Goal: Transaction & Acquisition: Subscribe to service/newsletter

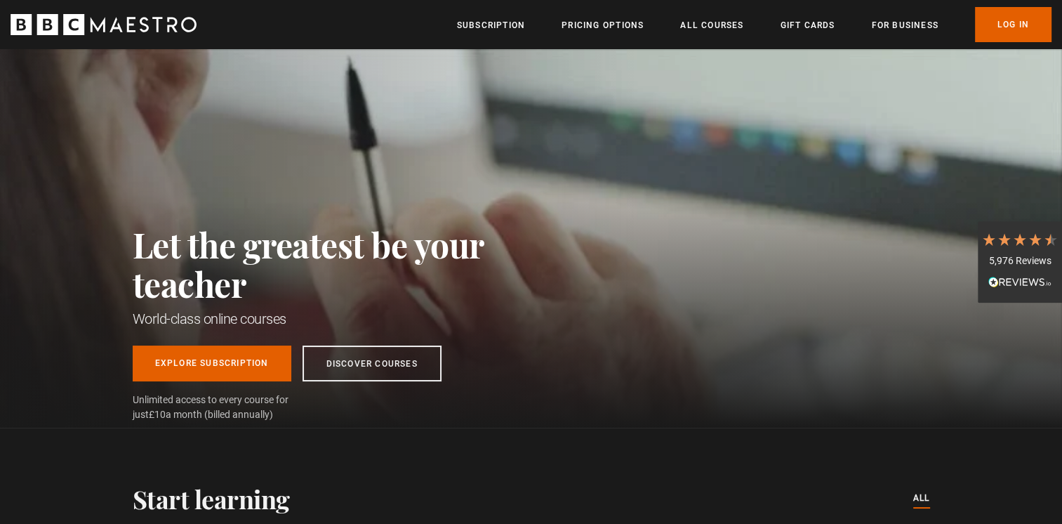
click at [496, 305] on div "Let the greatest be your teacher World-class online courses Explore Subscriptio…" at bounding box center [340, 323] width 414 height 197
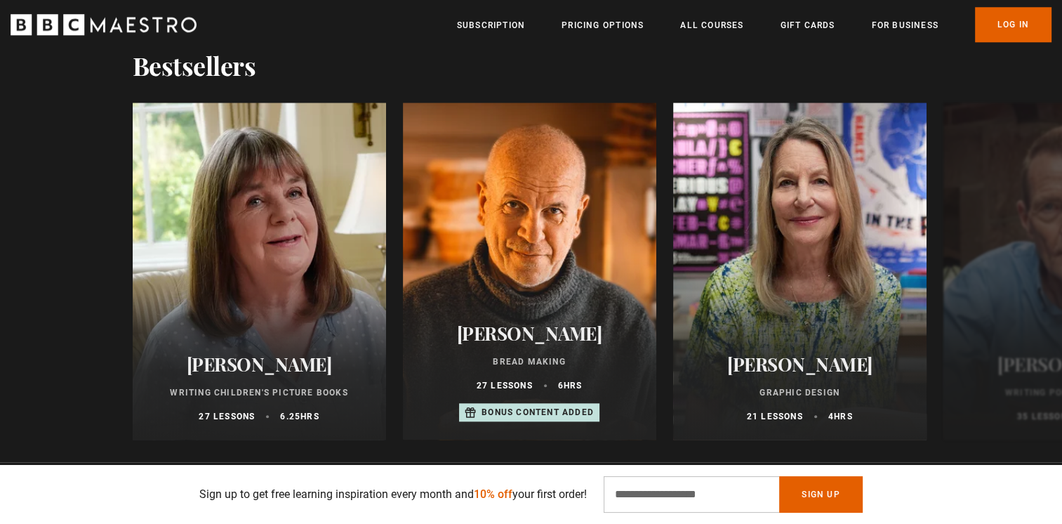
scroll to position [1404, 0]
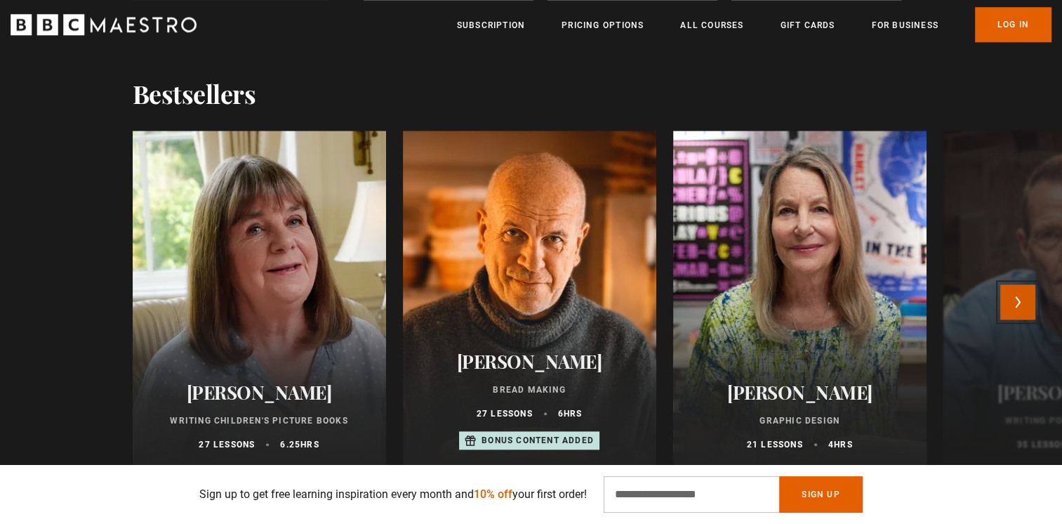
click at [1025, 296] on button "Next" at bounding box center [1018, 301] width 35 height 35
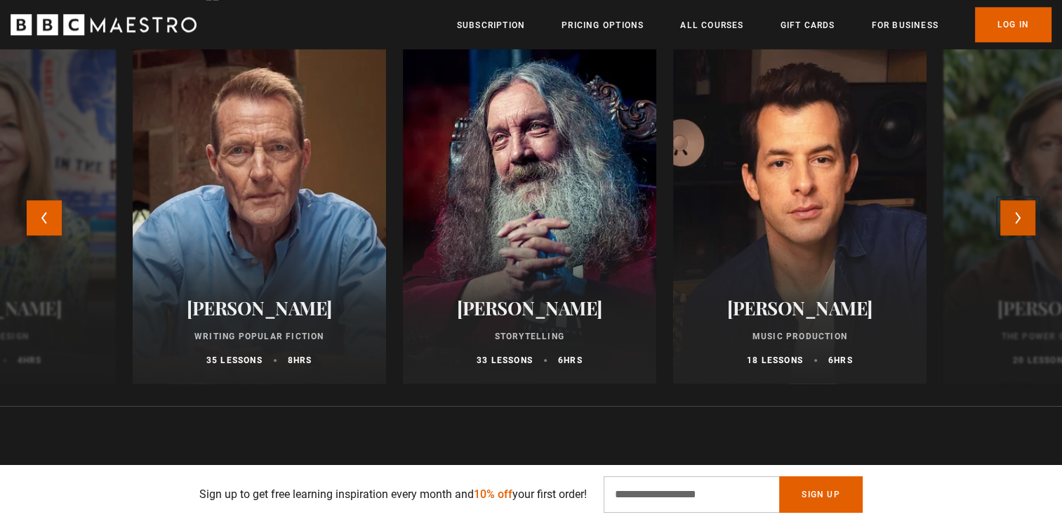
scroll to position [1460, 0]
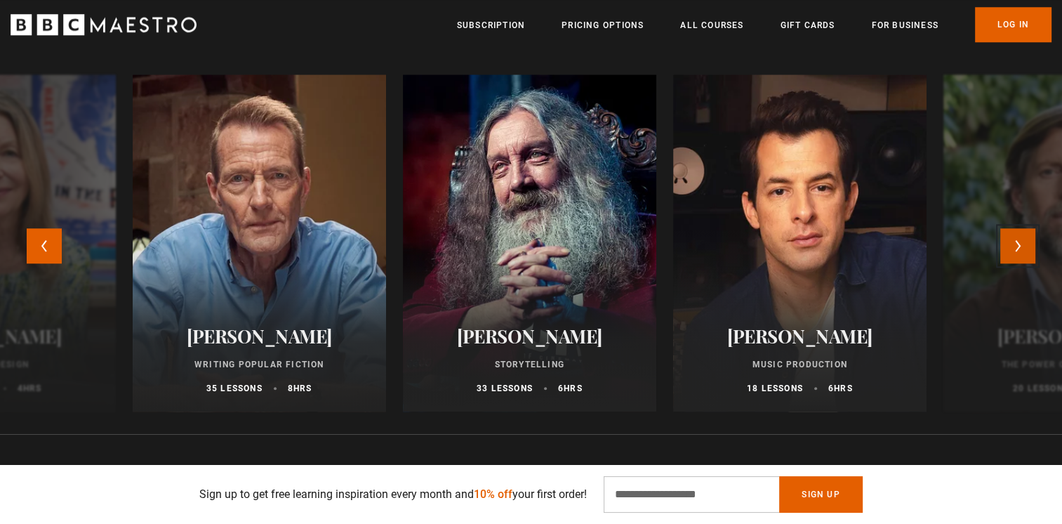
click at [1028, 241] on button "Next" at bounding box center [1018, 245] width 35 height 35
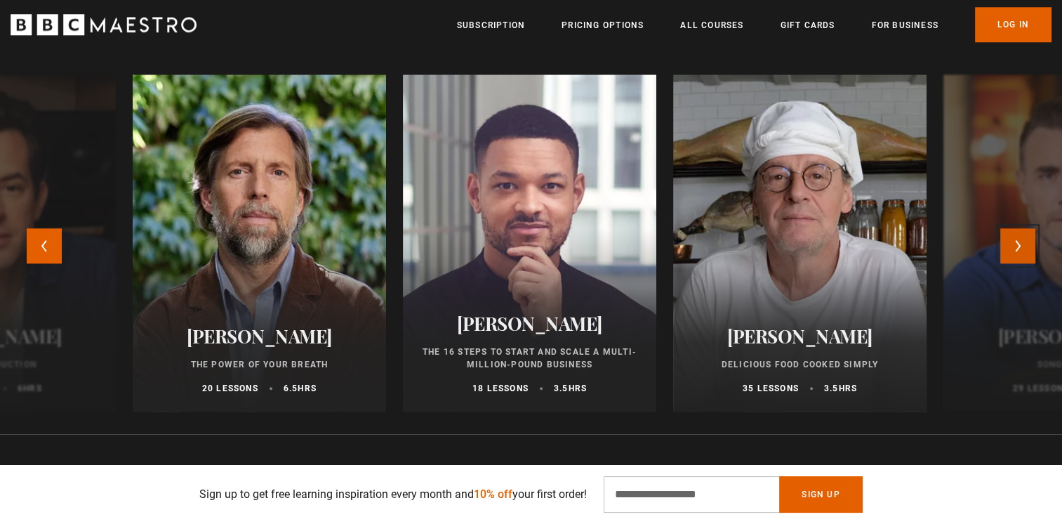
scroll to position [0, 736]
click at [1028, 241] on button "Next" at bounding box center [1018, 245] width 35 height 35
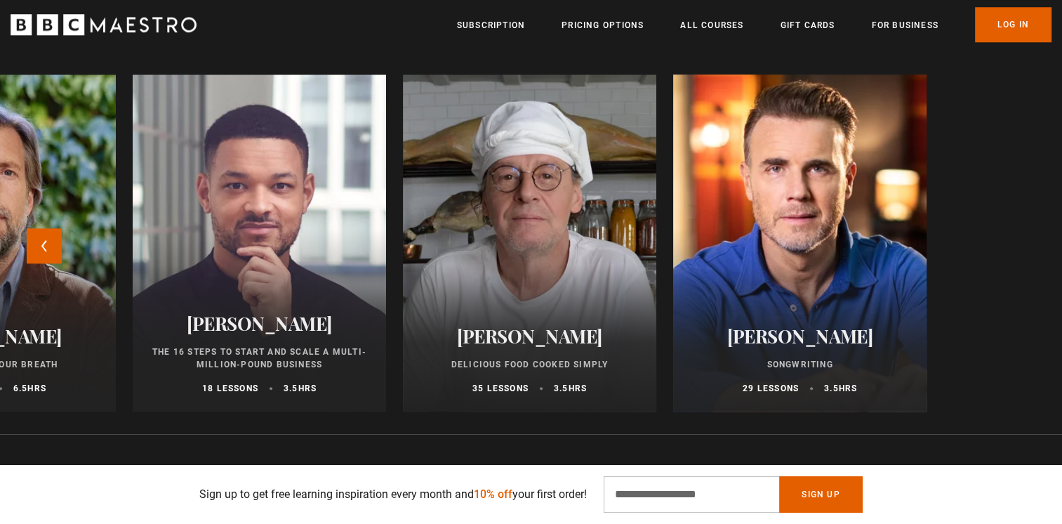
click at [841, 220] on div at bounding box center [800, 243] width 279 height 371
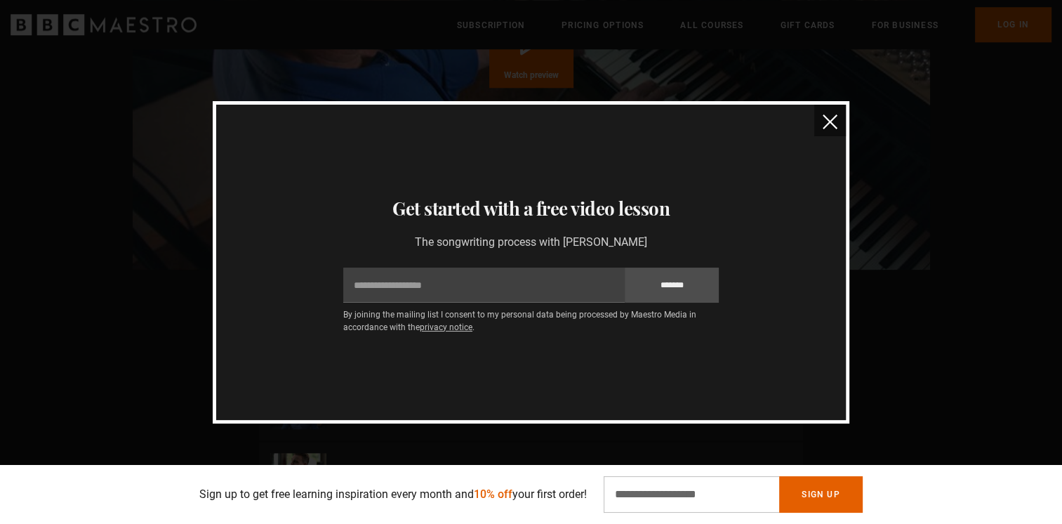
scroll to position [1583, 0]
click at [827, 121] on img "close" at bounding box center [830, 121] width 15 height 15
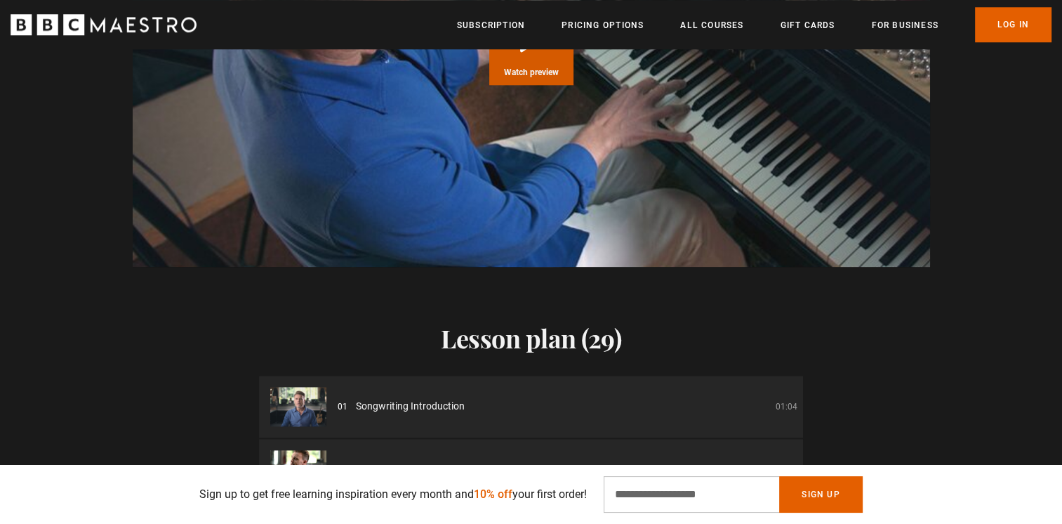
click at [534, 53] on button "Play Course overview for Songwriting with Gary Barlow Watch preview" at bounding box center [531, 43] width 84 height 84
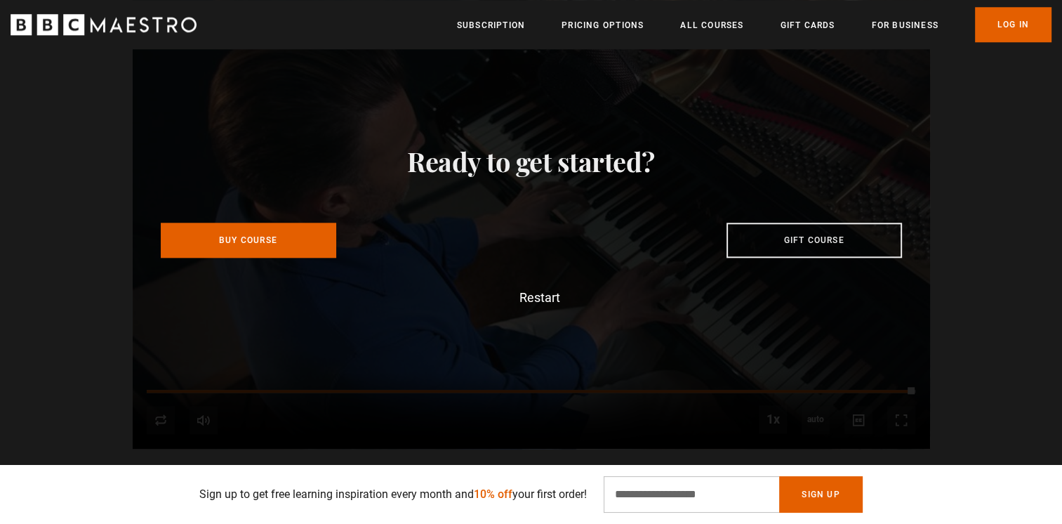
scroll to position [0, 2391]
click at [101, 22] on icon "BBC Maestro" at bounding box center [104, 24] width 186 height 21
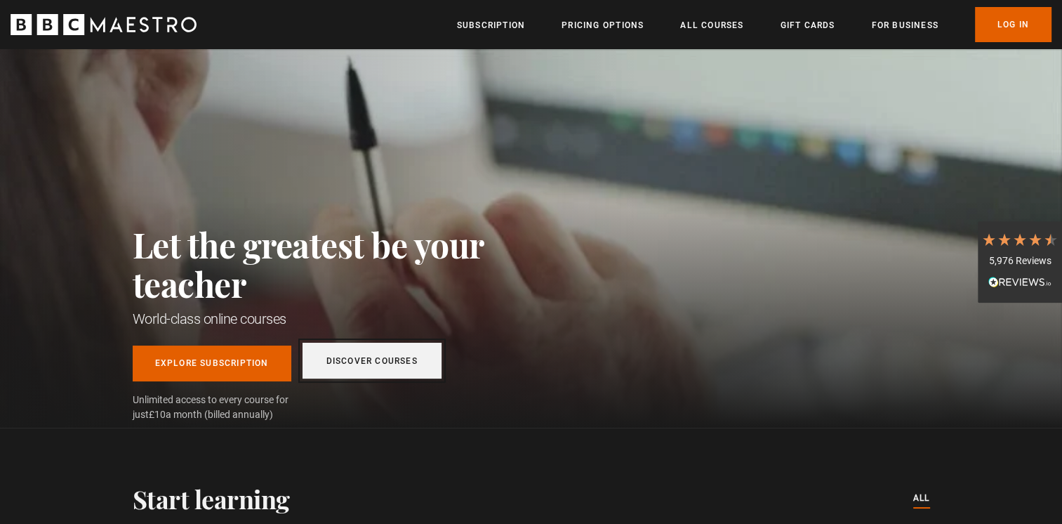
click at [364, 371] on link "Discover Courses" at bounding box center [372, 361] width 139 height 36
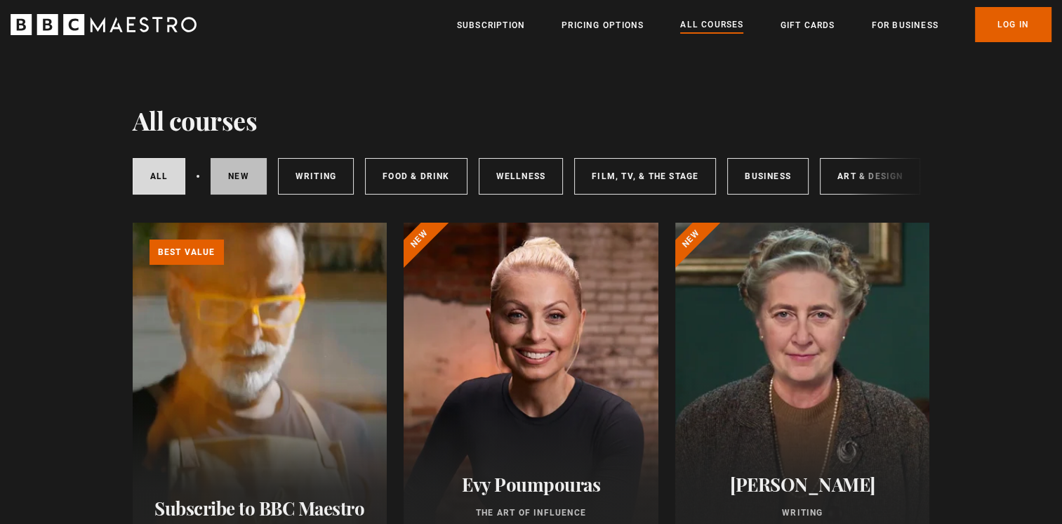
click at [235, 164] on link "New courses" at bounding box center [239, 176] width 56 height 37
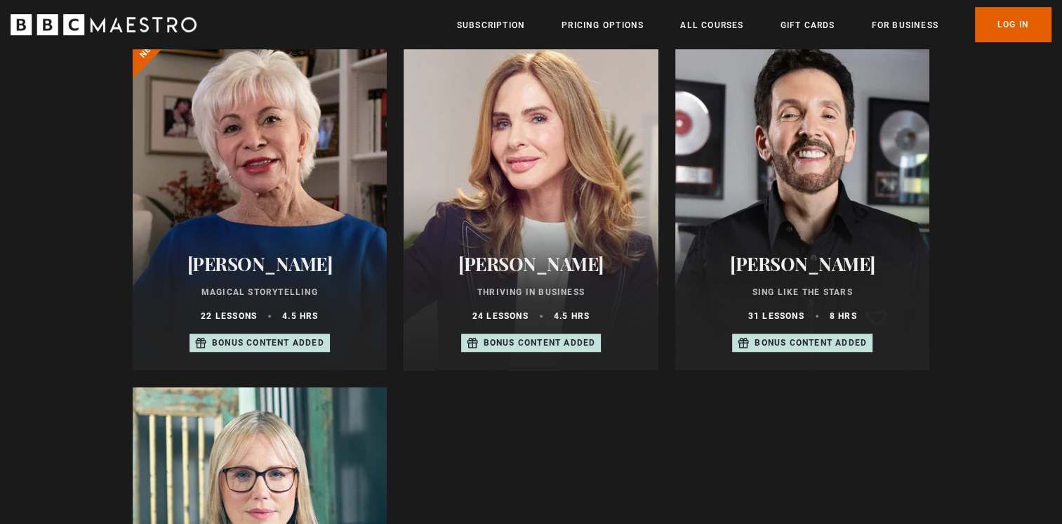
scroll to position [843, 0]
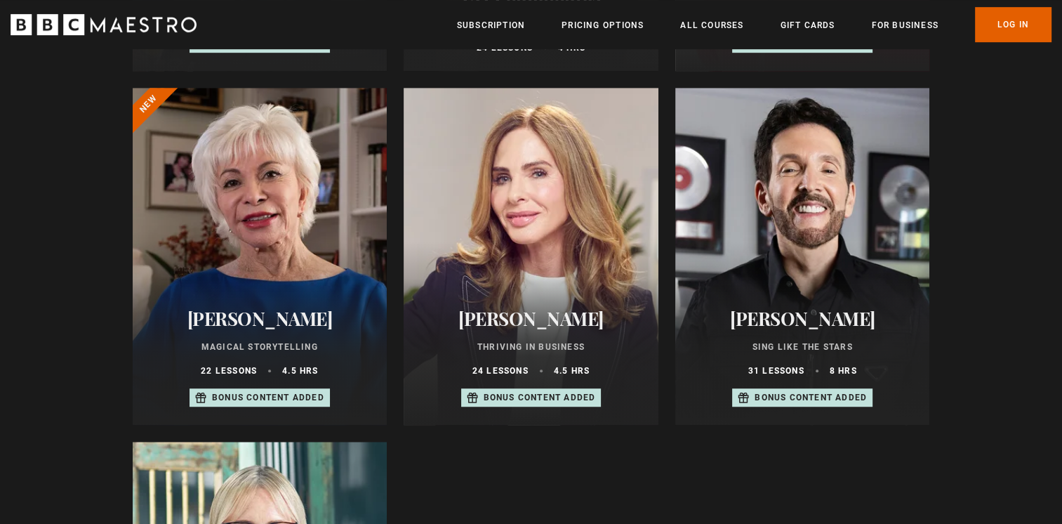
click at [827, 223] on div at bounding box center [802, 256] width 255 height 337
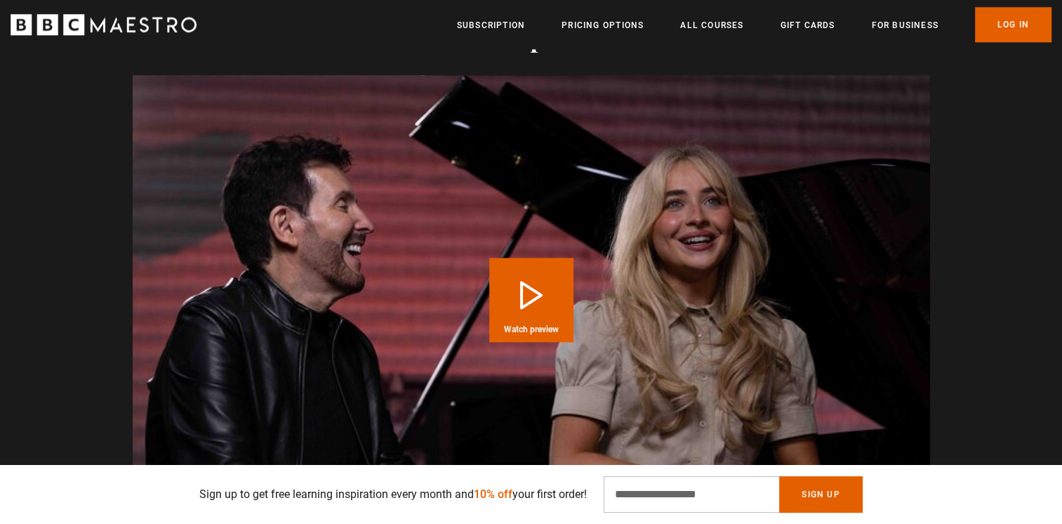
scroll to position [1545, 0]
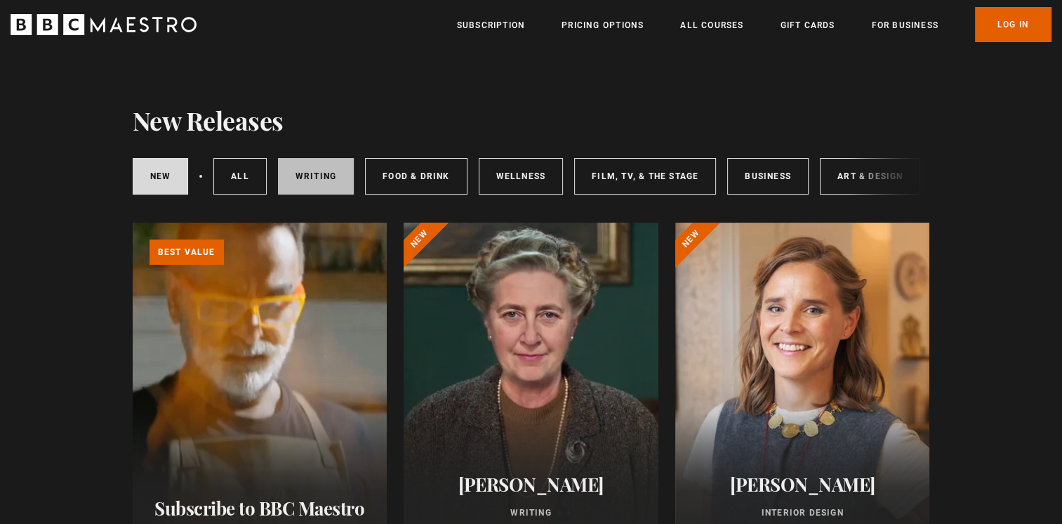
click at [321, 176] on link "Writing" at bounding box center [316, 176] width 76 height 37
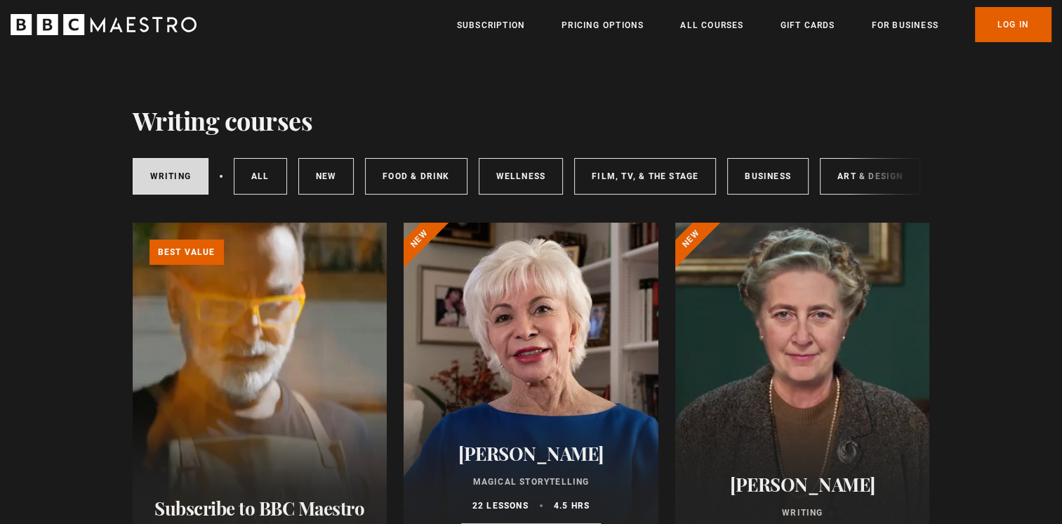
click at [758, 187] on link "Business" at bounding box center [767, 176] width 81 height 37
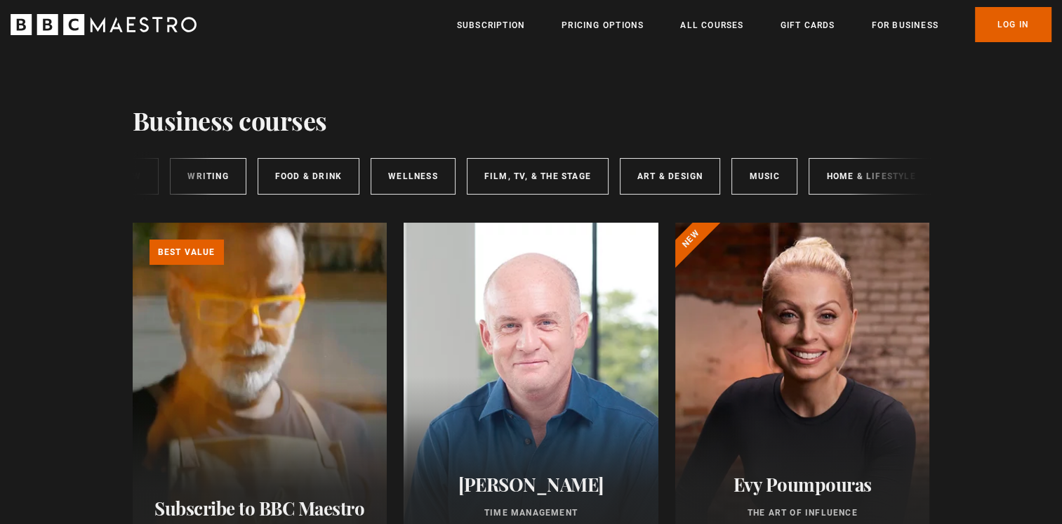
scroll to position [0, 206]
click at [758, 163] on link "Music" at bounding box center [758, 176] width 66 height 37
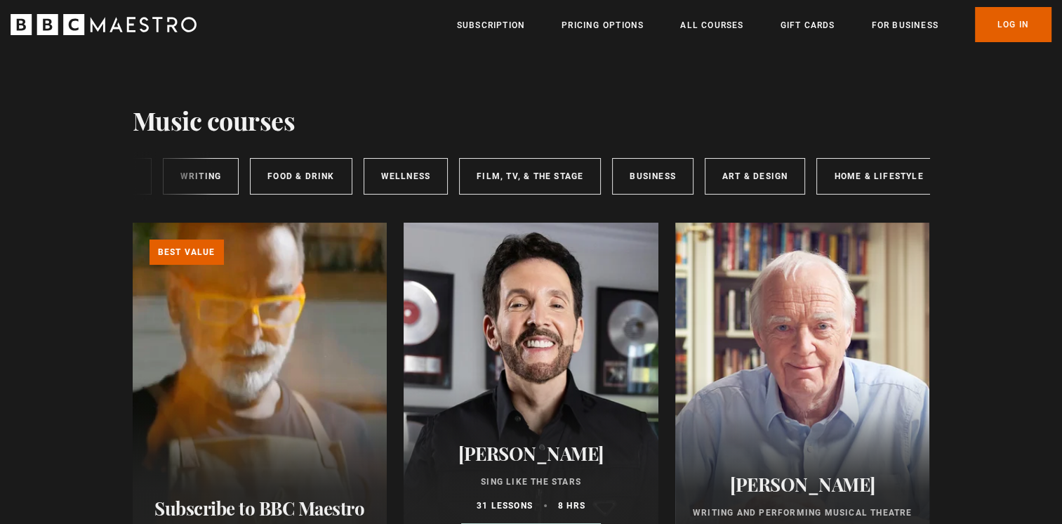
scroll to position [0, 206]
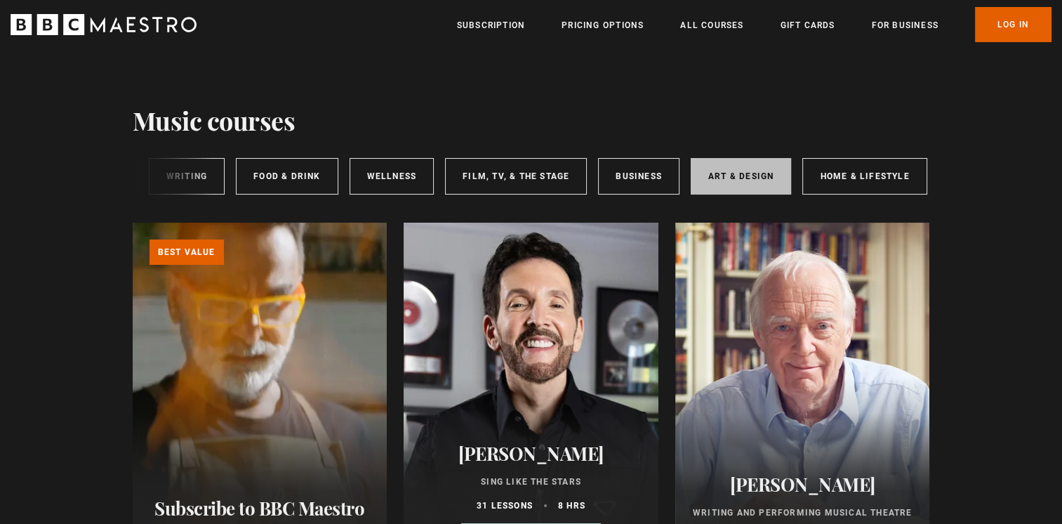
click at [732, 173] on link "Art & Design" at bounding box center [741, 176] width 100 height 37
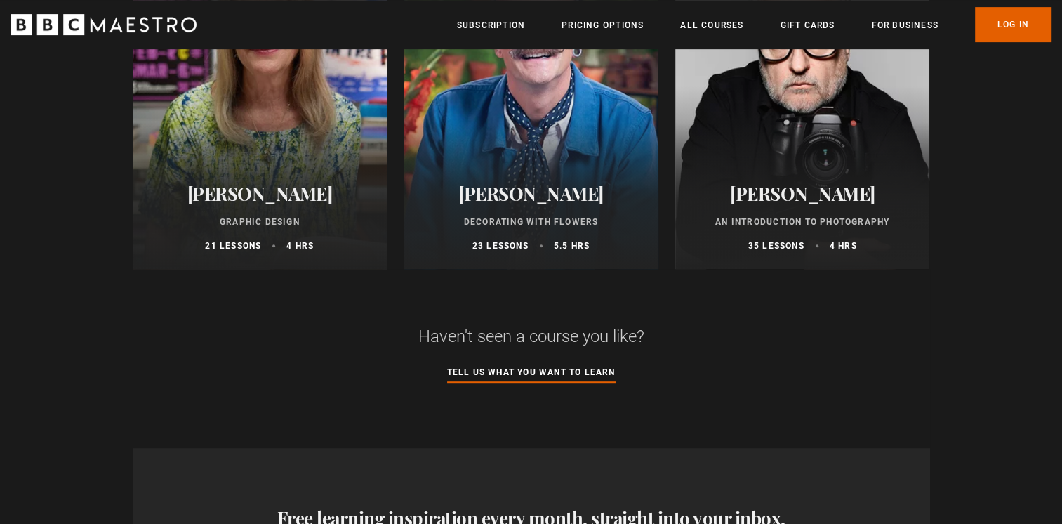
scroll to position [646, 0]
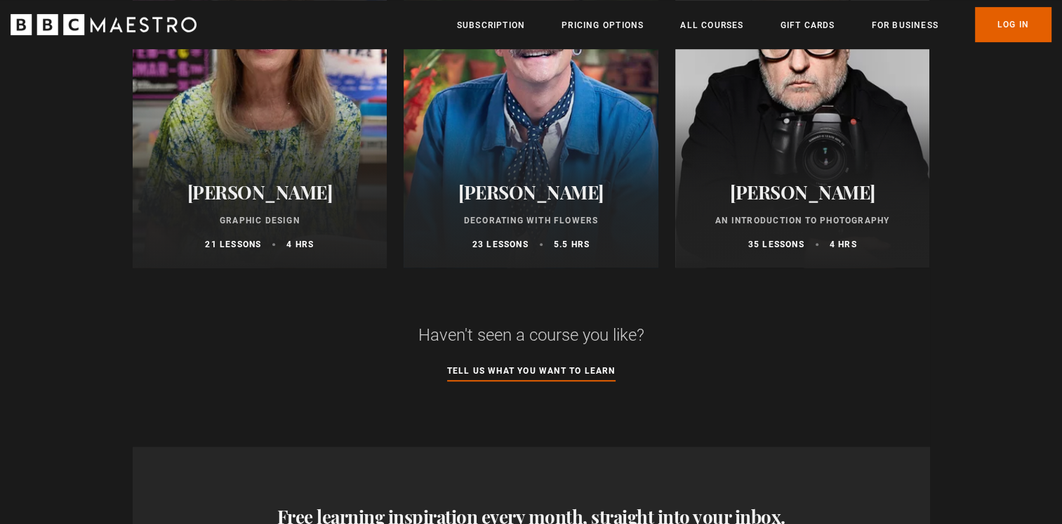
click at [331, 143] on div at bounding box center [260, 98] width 255 height 337
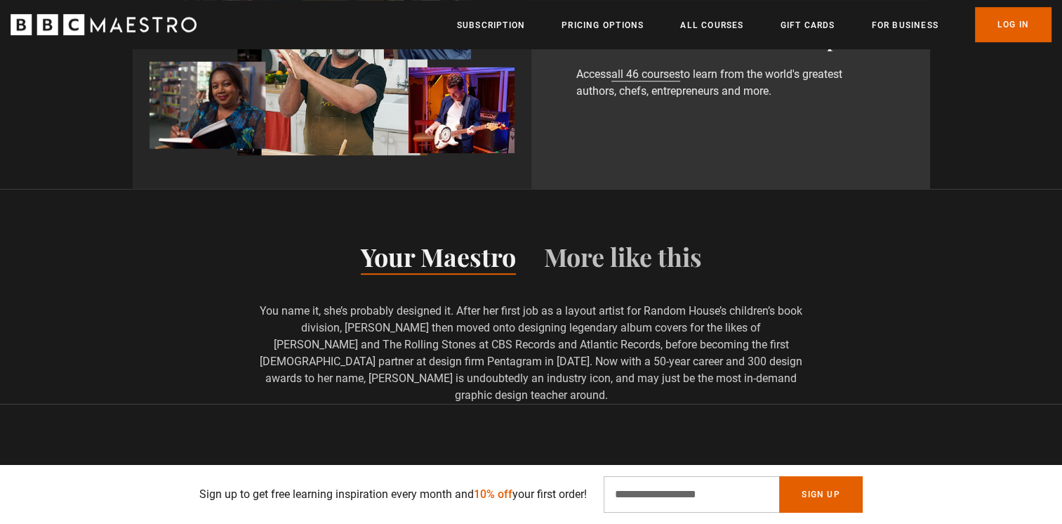
scroll to position [983, 0]
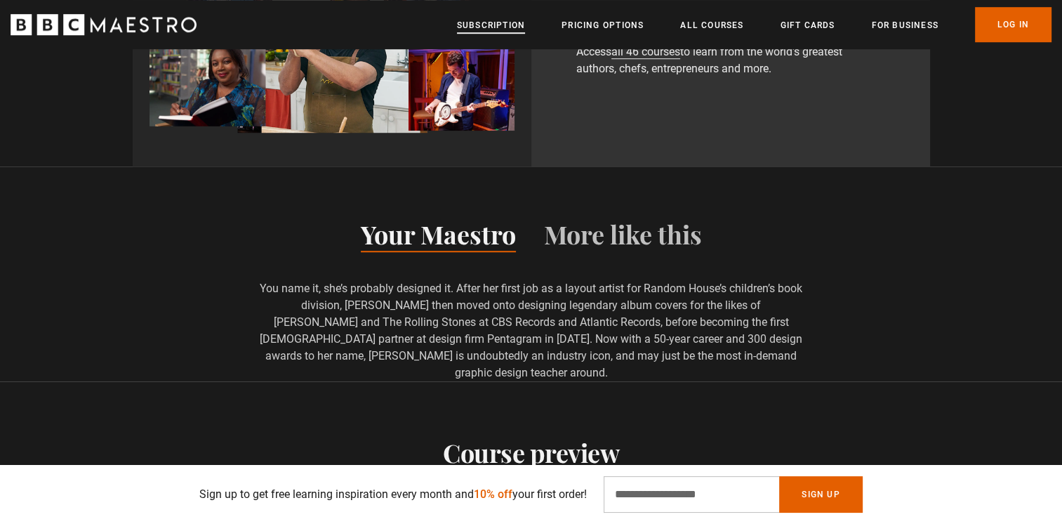
click at [491, 25] on link "Subscription" at bounding box center [491, 25] width 68 height 14
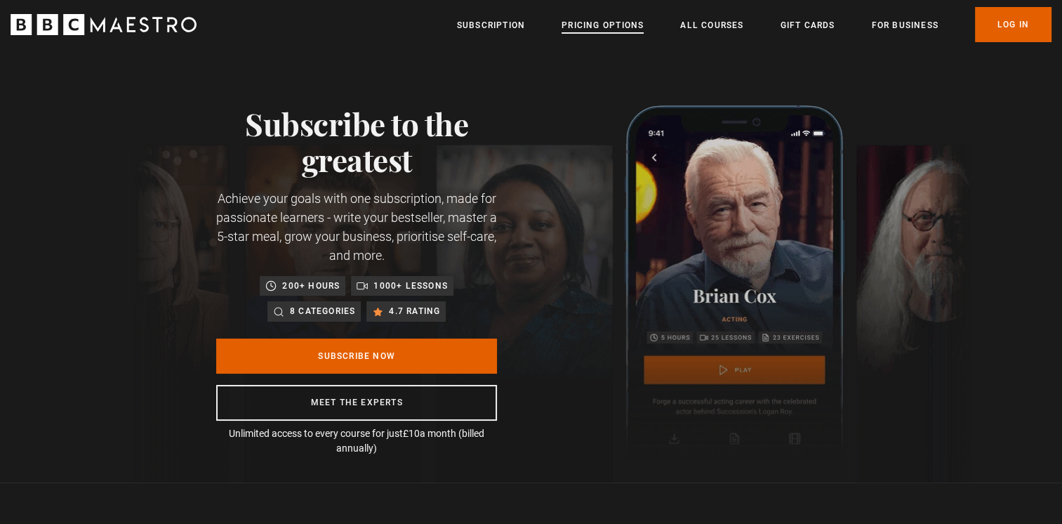
click at [593, 25] on link "Pricing Options" at bounding box center [603, 25] width 82 height 14
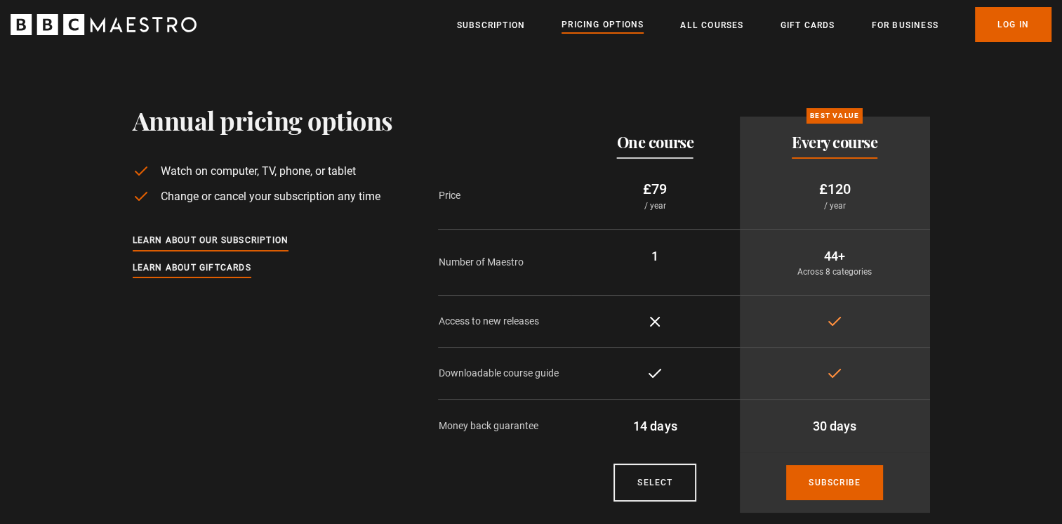
click at [533, 84] on section "Annual pricing options Watch on computer, TV, phone, or tablet Change or cancel…" at bounding box center [531, 286] width 1062 height 475
